Goal: Navigation & Orientation: Find specific page/section

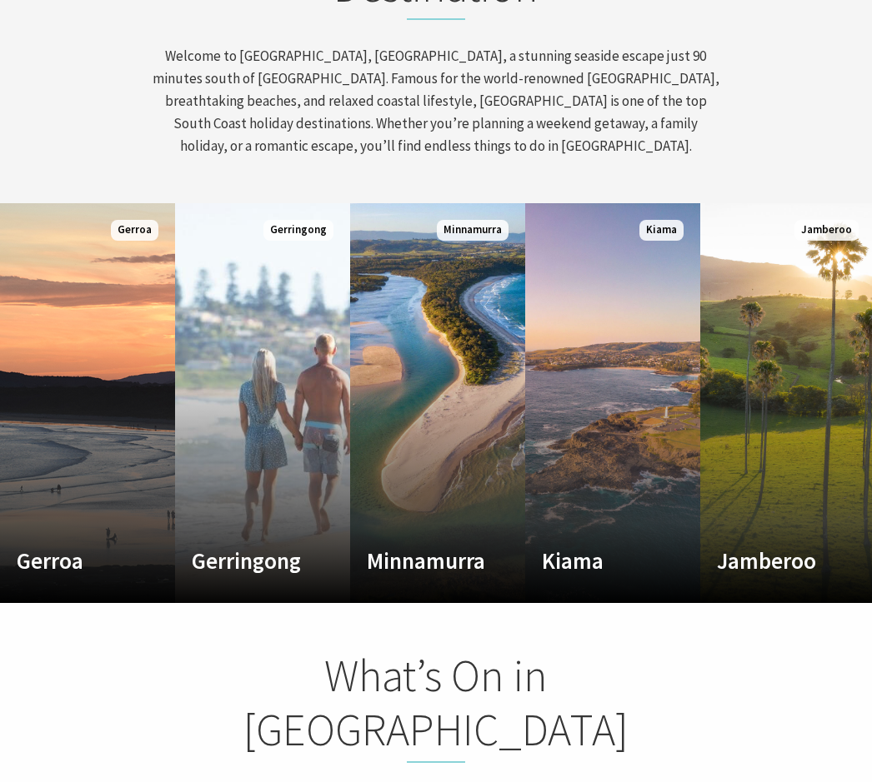
scroll to position [861, 0]
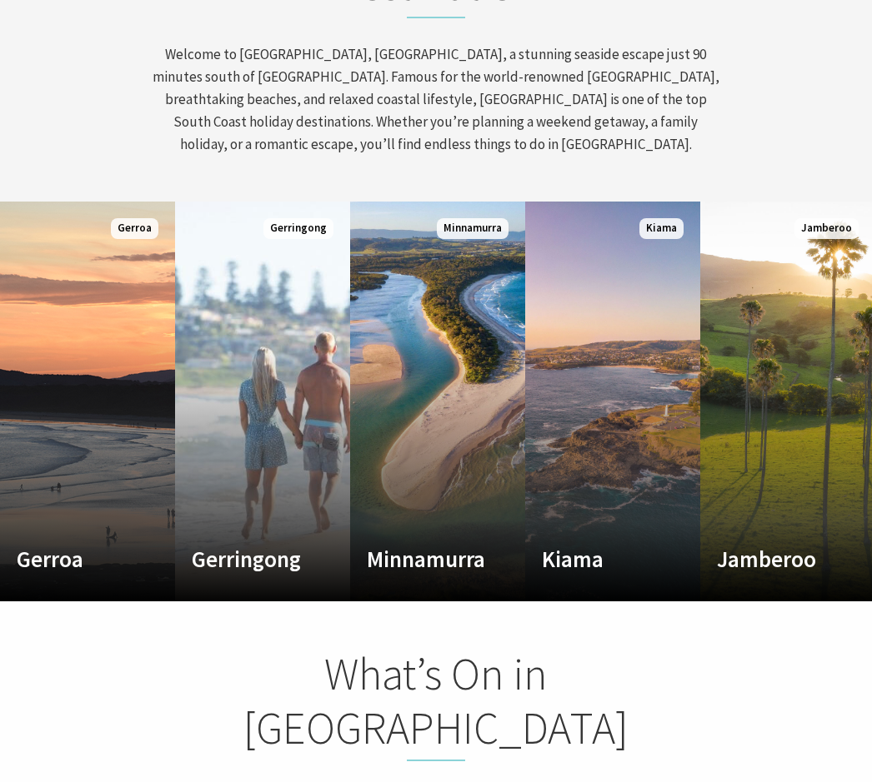
click at [643, 447] on link "Custom Image Used [GEOGRAPHIC_DATA] Where the sea makes a noise Read More [GEOG…" at bounding box center [612, 402] width 175 height 400
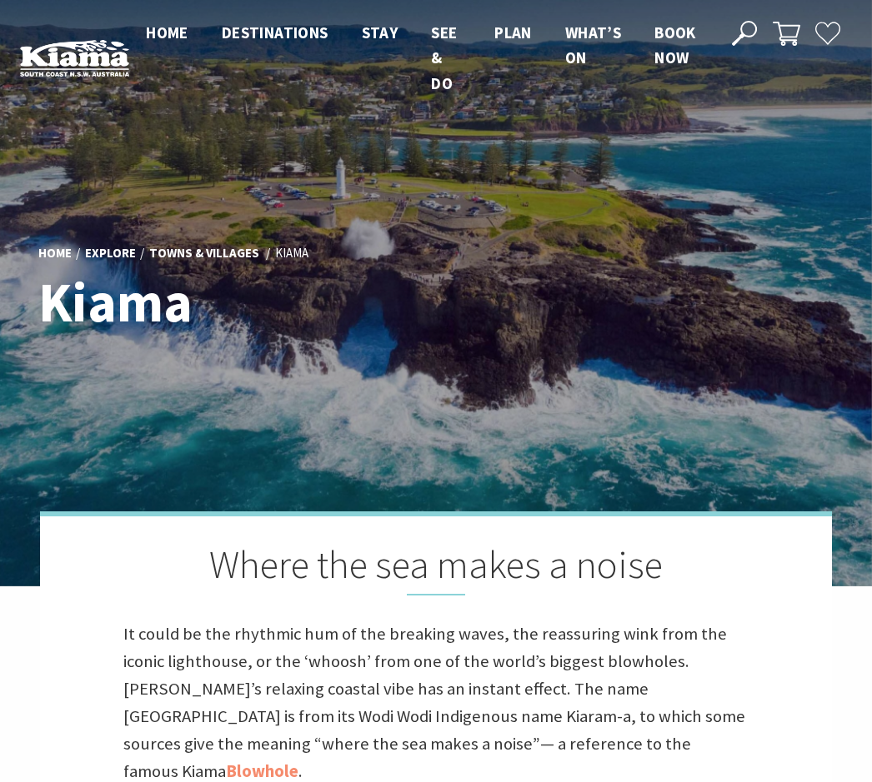
click at [563, 584] on h2 "Where the sea makes a noise" at bounding box center [435, 568] width 625 height 53
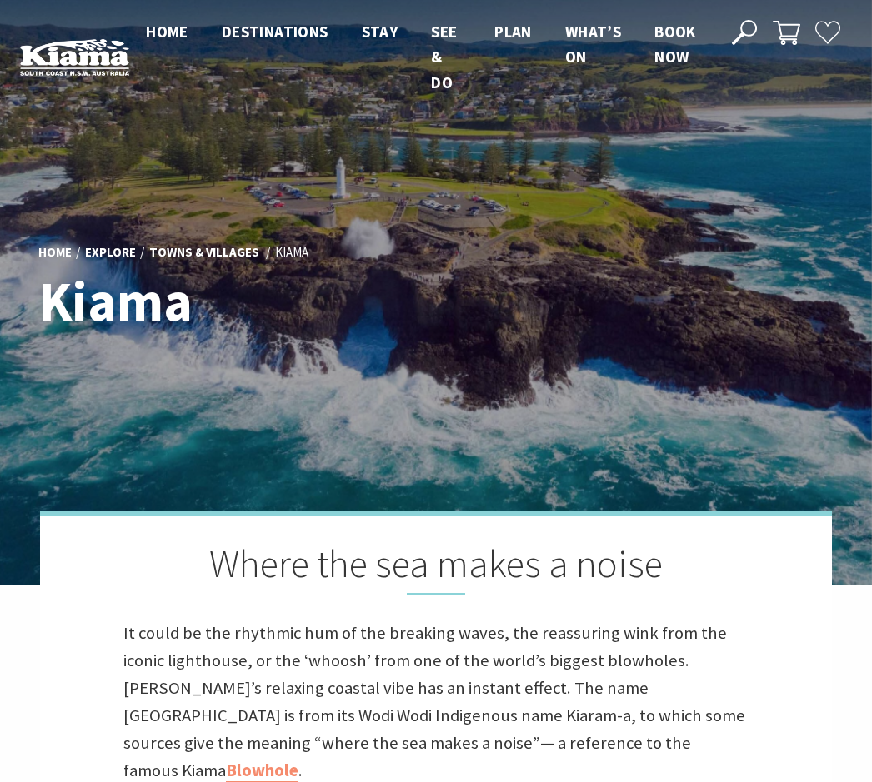
click at [542, 458] on div at bounding box center [436, 292] width 872 height 587
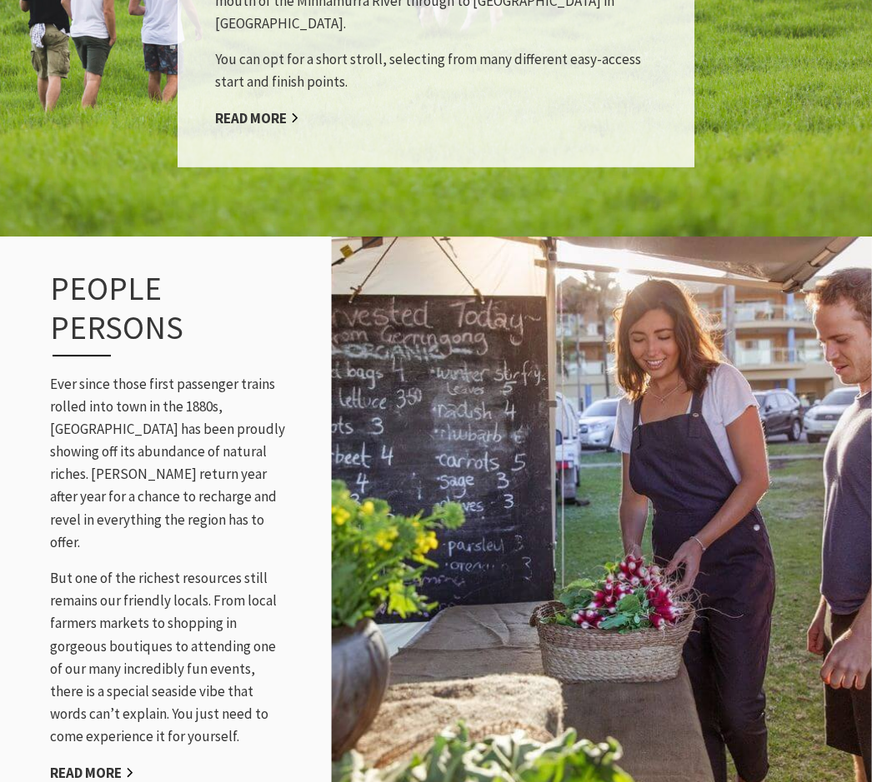
scroll to position [1936, 0]
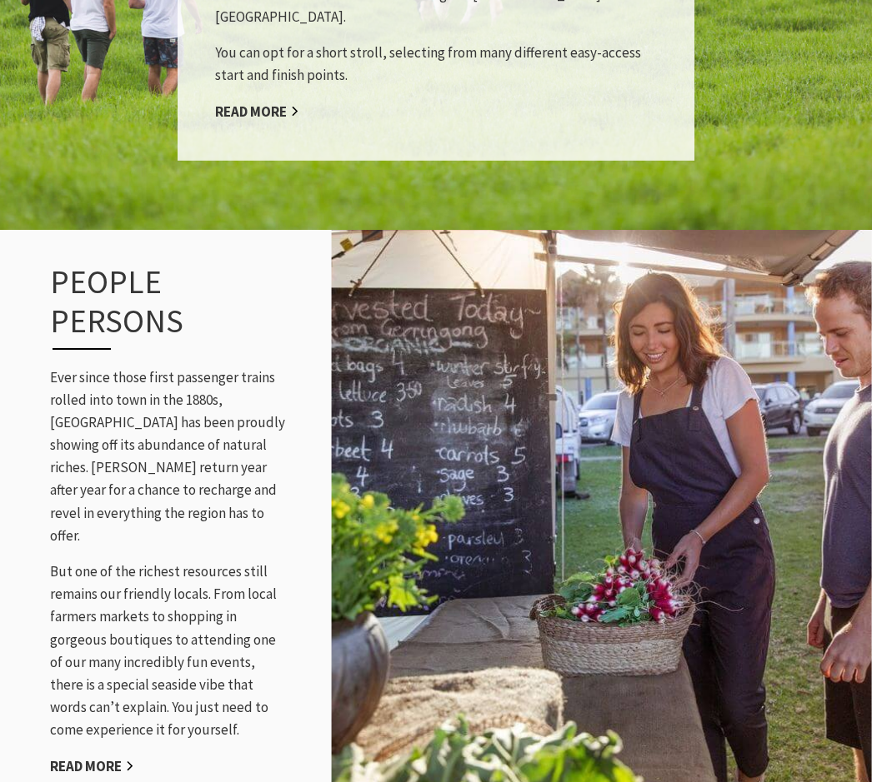
click at [585, 624] on img at bounding box center [601, 520] width 541 height 587
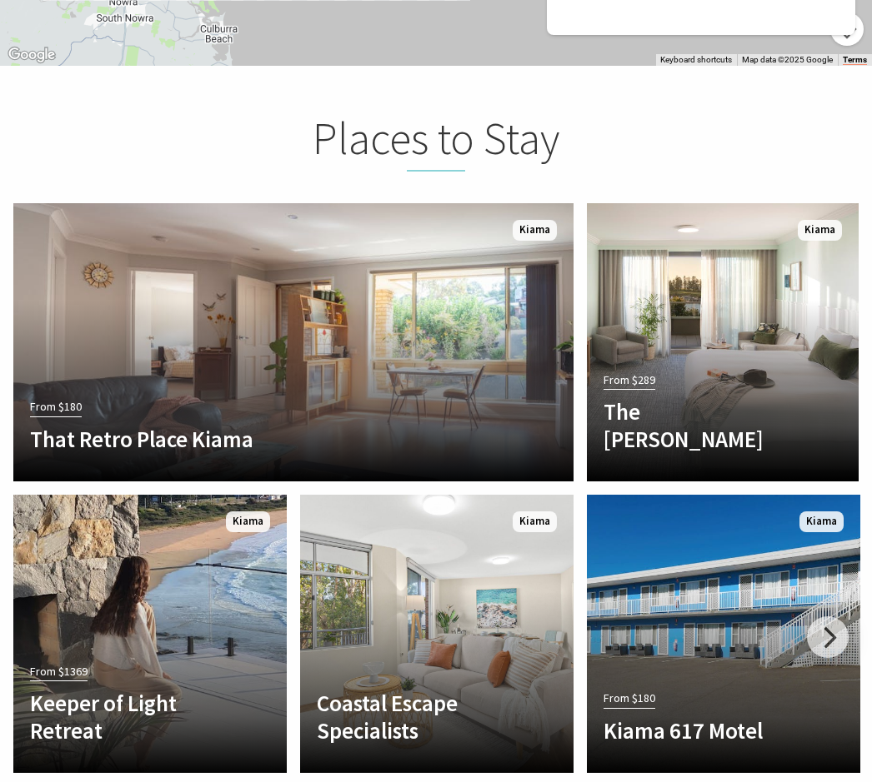
scroll to position [3755, 0]
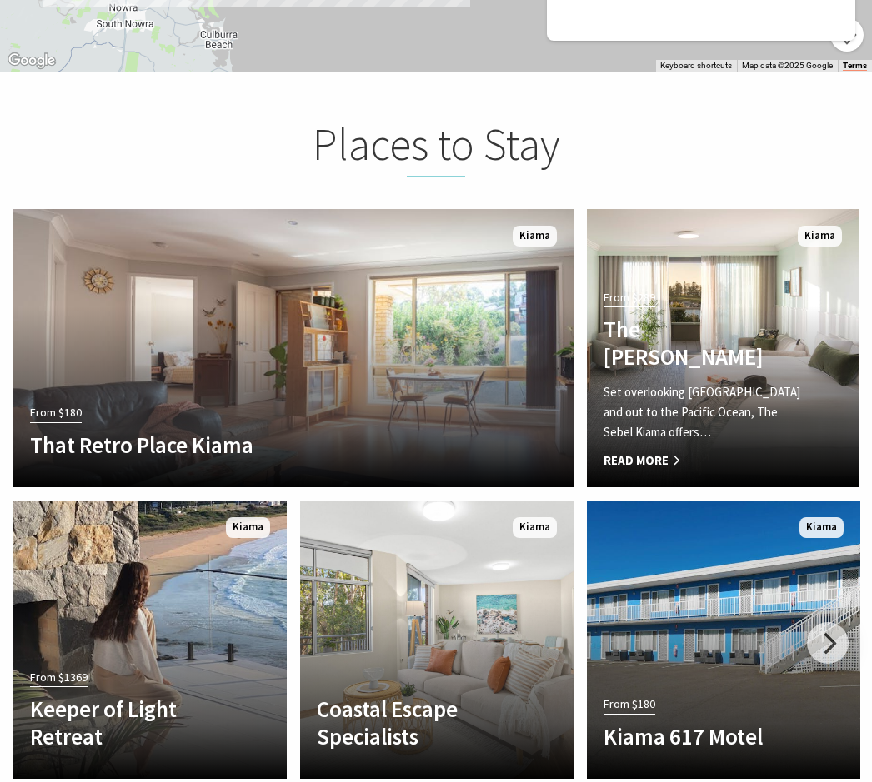
click at [738, 382] on p "Set overlooking Kiama Harbour and out to the Pacific Ocean, The Sebel Kiama off…" at bounding box center [701, 412] width 197 height 60
